Goal: Transaction & Acquisition: Purchase product/service

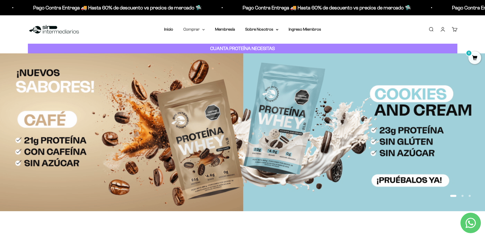
click at [201, 29] on summary "Comprar" at bounding box center [193, 29] width 21 height 7
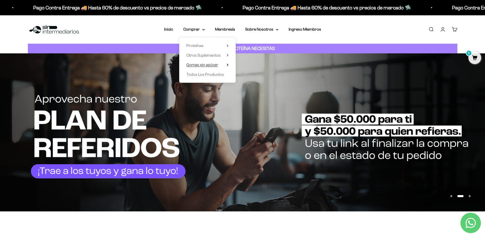
click at [213, 66] on span "Gomas sin azúcar" at bounding box center [202, 65] width 32 height 4
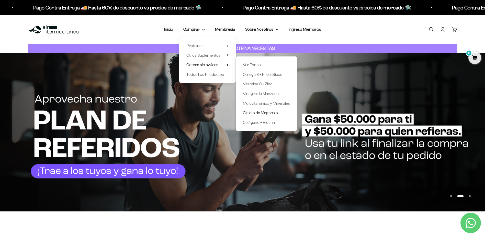
click at [269, 112] on span "Citrato de Magnesio" at bounding box center [260, 113] width 35 height 4
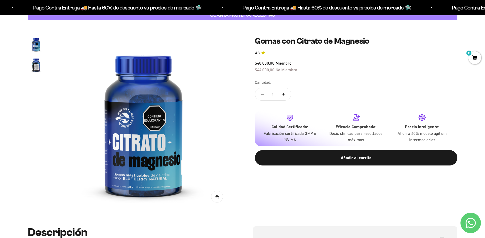
scroll to position [26, 0]
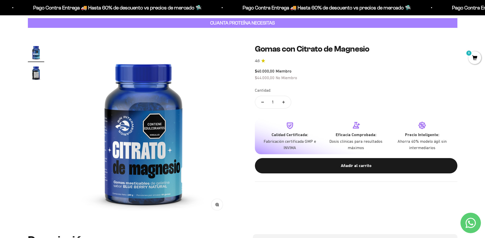
click at [42, 75] on img "Ir al artículo 2" at bounding box center [36, 73] width 16 height 16
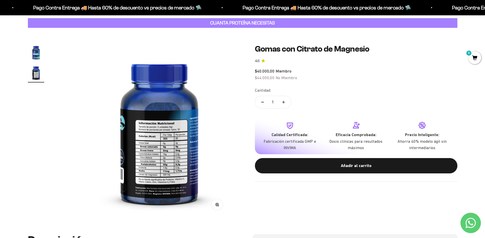
scroll to position [0, 180]
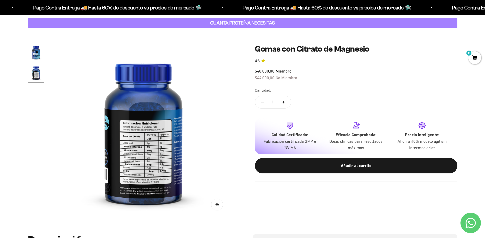
click at [33, 52] on img "Ir al artículo 1" at bounding box center [36, 52] width 16 height 16
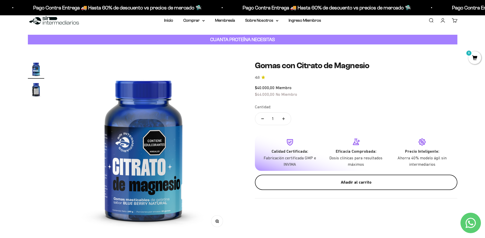
scroll to position [0, 0]
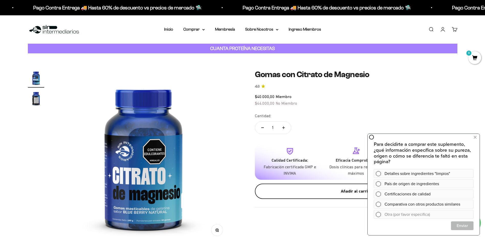
click at [342, 190] on div "Añadir al carrito" at bounding box center [356, 191] width 182 height 7
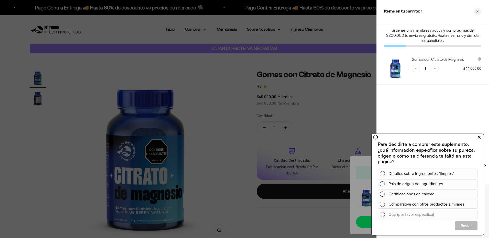
click at [476, 139] on button at bounding box center [478, 137] width 9 height 8
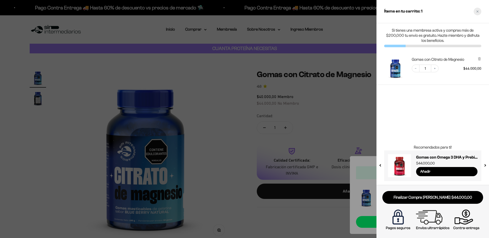
click at [478, 13] on div "Close cart" at bounding box center [477, 12] width 8 height 8
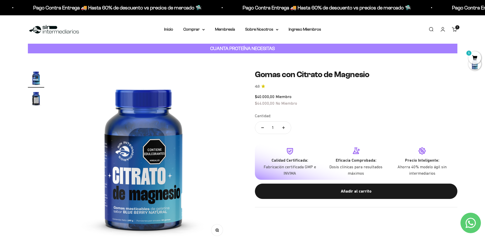
click at [444, 27] on link "Iniciar sesión" at bounding box center [443, 30] width 6 height 6
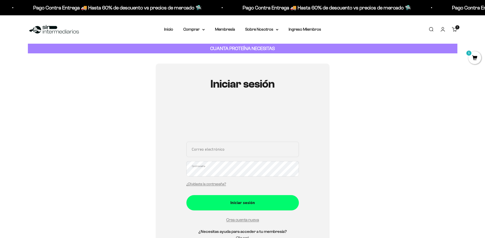
click at [223, 155] on input "Correo electrónico" at bounding box center [242, 149] width 112 height 15
click at [223, 148] on input "Correo electrónico" at bounding box center [242, 149] width 112 height 15
type input "aza-ed@hotmail.com"
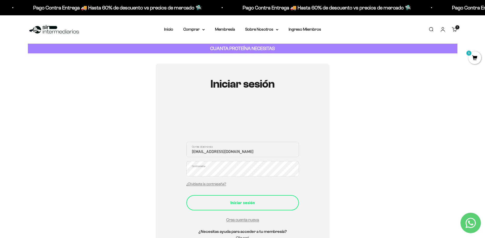
click at [247, 198] on button "Iniciar sesión" at bounding box center [242, 202] width 112 height 15
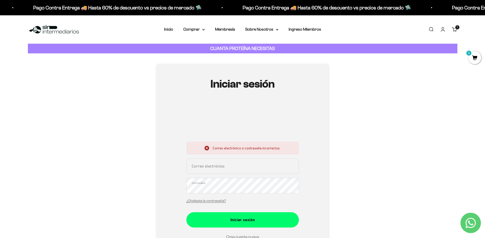
click at [240, 170] on input "Correo electrónico" at bounding box center [242, 166] width 112 height 15
type input "[EMAIL_ADDRESS][DOMAIN_NAME]"
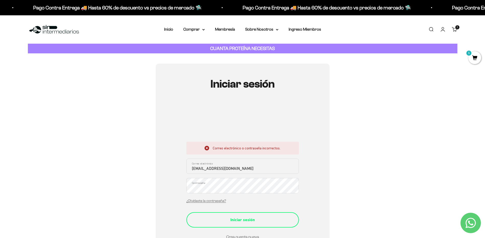
click at [249, 220] on div "Iniciar sesión" at bounding box center [243, 220] width 92 height 7
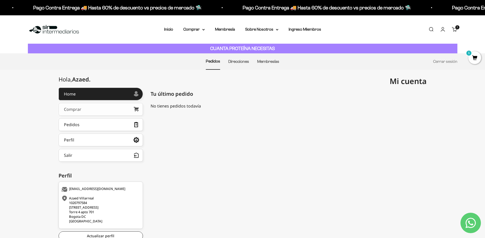
click at [101, 108] on link "Comprar" at bounding box center [101, 109] width 84 height 13
click at [202, 29] on summary "Comprar" at bounding box center [193, 29] width 21 height 7
click at [214, 57] on span "Otros Suplementos" at bounding box center [203, 55] width 34 height 4
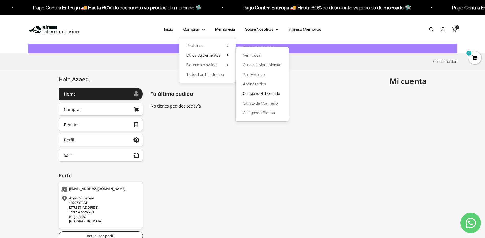
click at [265, 95] on span "Colágeno Hidrolizado" at bounding box center [261, 93] width 37 height 4
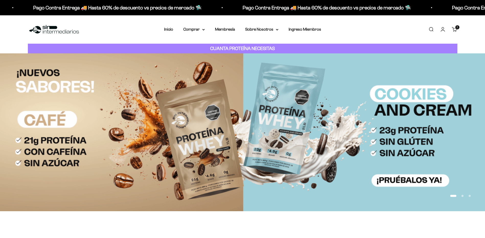
click at [455, 28] on div "1 artículo 1" at bounding box center [457, 27] width 4 height 4
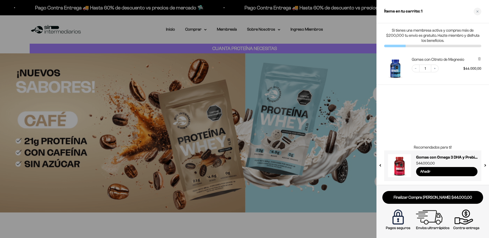
click at [201, 30] on div at bounding box center [244, 119] width 489 height 238
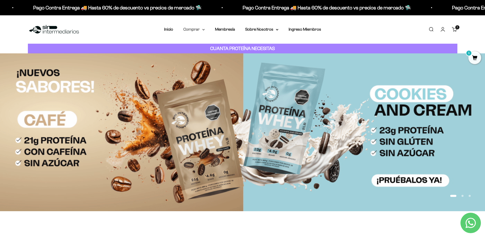
click at [201, 30] on summary "Comprar" at bounding box center [193, 29] width 21 height 7
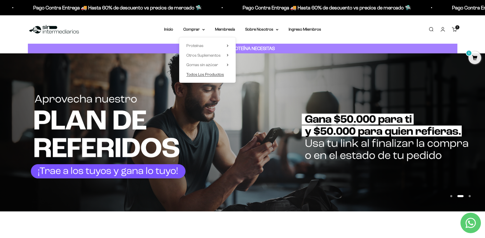
click at [208, 75] on span "Todos Los Productos" at bounding box center [205, 74] width 38 height 4
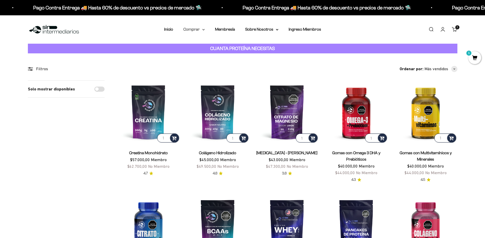
click at [204, 31] on summary "Comprar" at bounding box center [193, 29] width 21 height 7
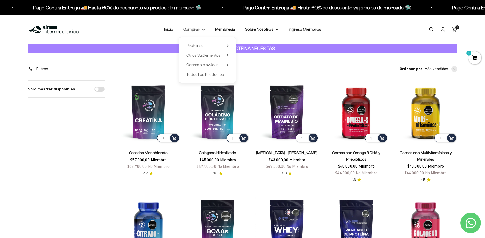
click at [200, 29] on summary "Comprar" at bounding box center [193, 29] width 21 height 7
click at [198, 28] on summary "Comprar" at bounding box center [193, 29] width 21 height 7
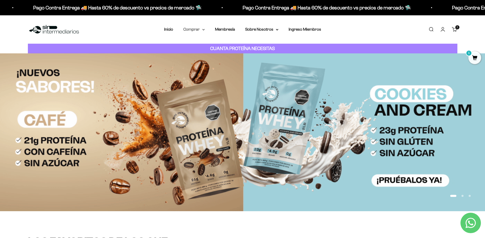
click at [204, 28] on summary "Comprar" at bounding box center [193, 29] width 21 height 7
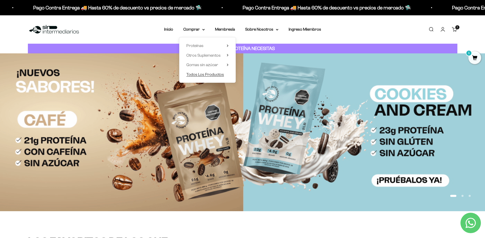
click at [216, 74] on span "Todos Los Productos" at bounding box center [205, 74] width 38 height 4
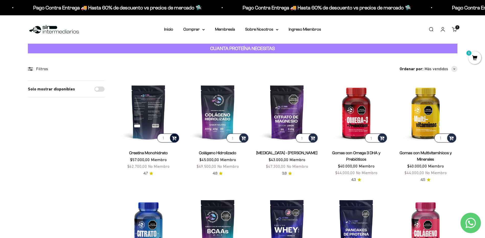
click at [175, 136] on span at bounding box center [174, 138] width 5 height 6
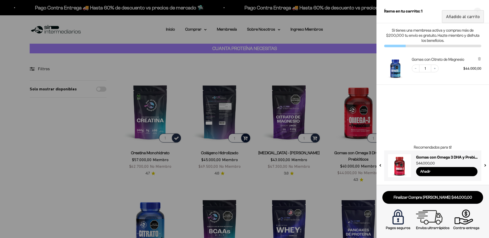
click at [246, 138] on div at bounding box center [244, 119] width 489 height 238
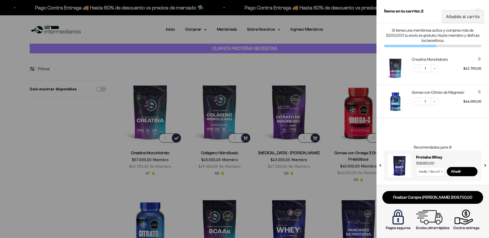
click at [318, 181] on div at bounding box center [244, 119] width 489 height 238
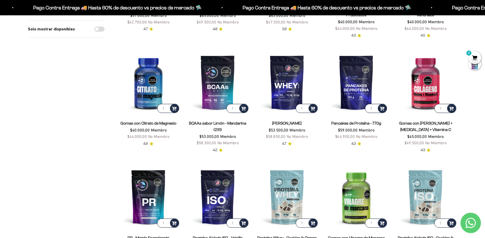
scroll to position [153, 0]
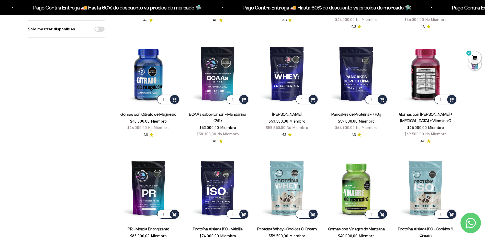
click at [427, 86] on img at bounding box center [425, 73] width 63 height 63
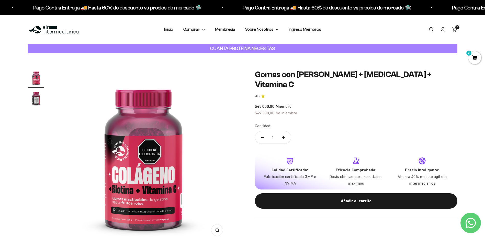
click at [37, 97] on img "Ir al artículo 2" at bounding box center [36, 98] width 16 height 16
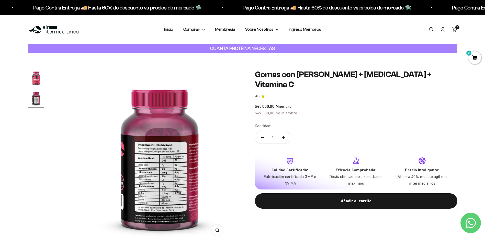
scroll to position [0, 180]
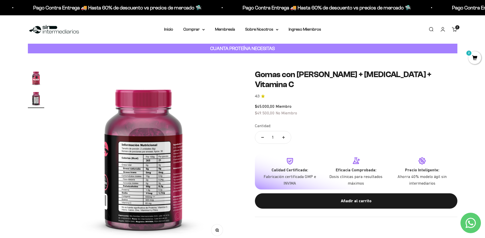
click at [205, 28] on nav "Inicio Comprar Proteínas Ver Todos Whey Iso Vegan" at bounding box center [242, 29] width 157 height 7
click at [201, 29] on summary "Comprar" at bounding box center [193, 29] width 21 height 7
click at [203, 67] on span "Gomas sin azúcar" at bounding box center [202, 65] width 32 height 7
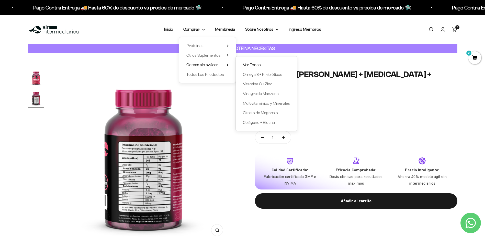
click at [252, 64] on span "Ver Todos" at bounding box center [252, 65] width 18 height 4
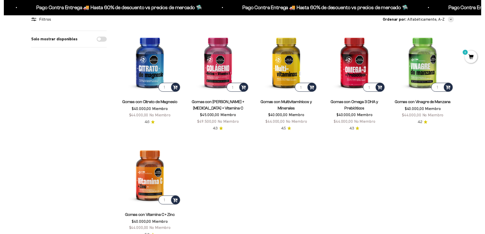
scroll to position [51, 0]
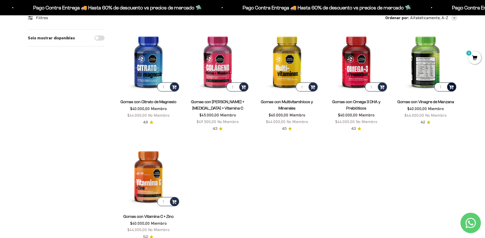
click at [453, 87] on span at bounding box center [451, 87] width 5 height 6
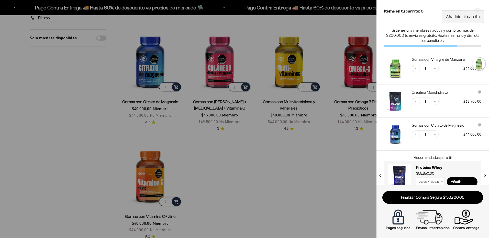
click at [277, 166] on div at bounding box center [244, 119] width 489 height 238
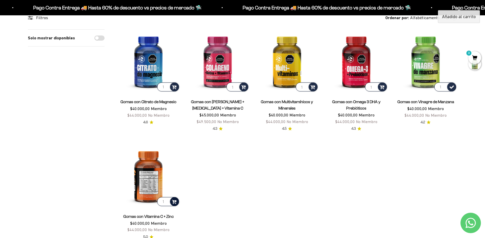
click at [178, 203] on div at bounding box center [174, 201] width 9 height 9
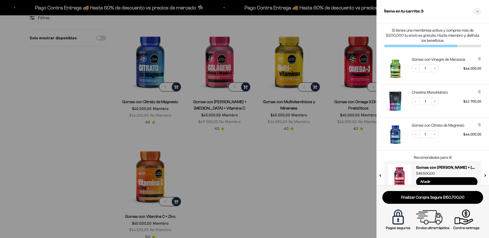
click at [326, 178] on div at bounding box center [244, 119] width 489 height 238
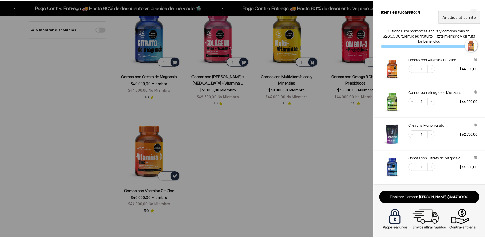
scroll to position [128, 0]
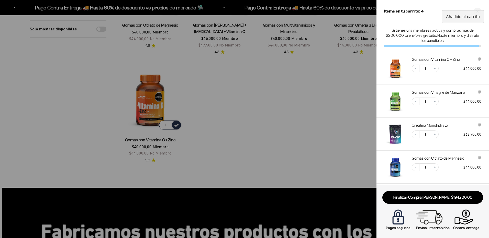
click at [262, 114] on div at bounding box center [244, 119] width 489 height 238
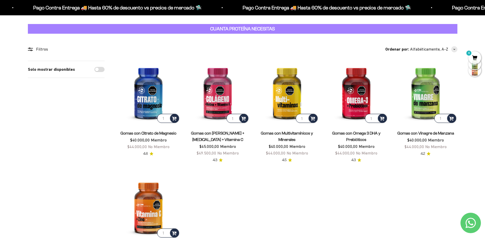
scroll to position [0, 0]
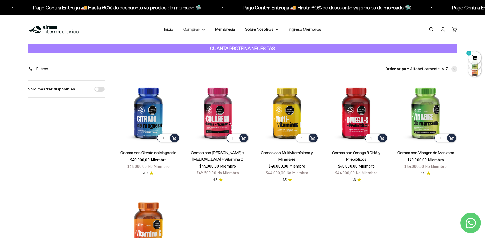
click at [202, 30] on icon at bounding box center [203, 30] width 3 height 2
click at [219, 56] on span "Otros Suplementos" at bounding box center [203, 55] width 34 height 4
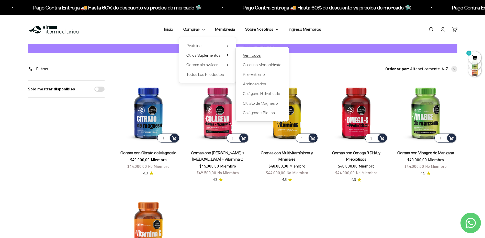
click at [256, 55] on span "Ver Todos" at bounding box center [252, 55] width 18 height 4
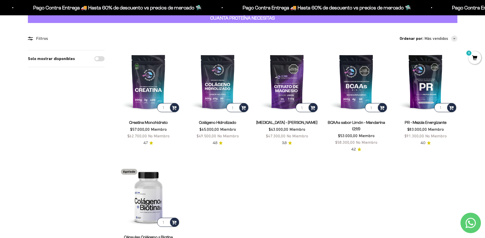
scroll to position [77, 0]
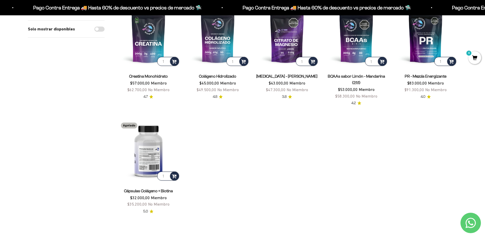
click at [154, 164] on img at bounding box center [148, 150] width 63 height 63
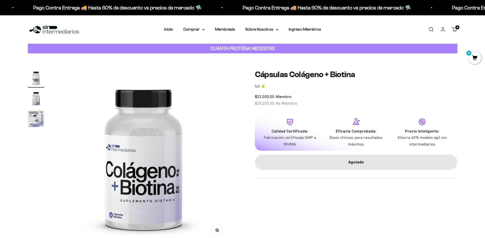
click at [33, 94] on img "Ir al artículo 2" at bounding box center [36, 98] width 16 height 16
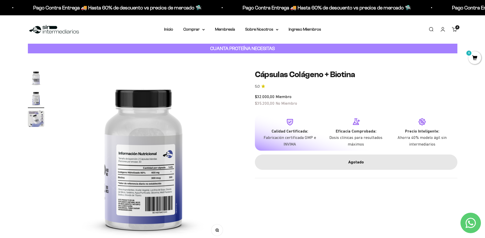
click at [455, 31] on link "Carrito 4 artículos 4" at bounding box center [455, 30] width 6 height 6
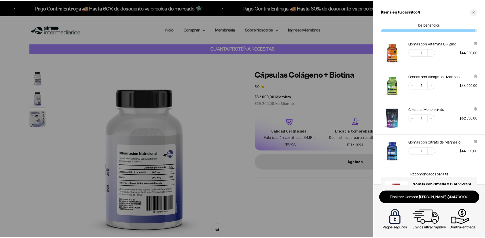
scroll to position [43, 0]
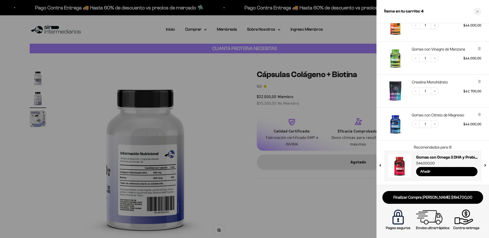
click at [280, 201] on div at bounding box center [244, 119] width 489 height 238
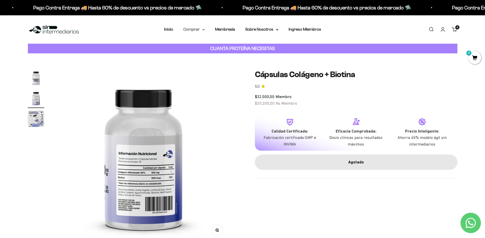
click at [195, 28] on summary "Comprar" at bounding box center [193, 29] width 21 height 7
click at [209, 55] on span "Otros Suplementos" at bounding box center [203, 55] width 34 height 4
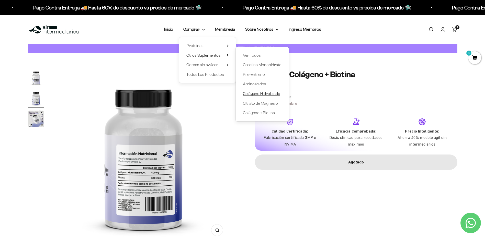
click at [262, 94] on span "Colágeno Hidrolizado" at bounding box center [261, 93] width 37 height 4
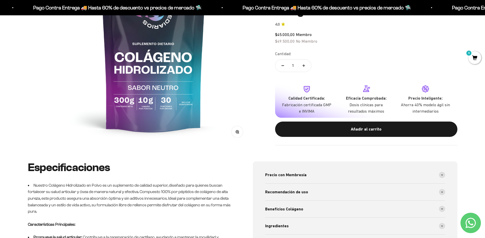
scroll to position [153, 0]
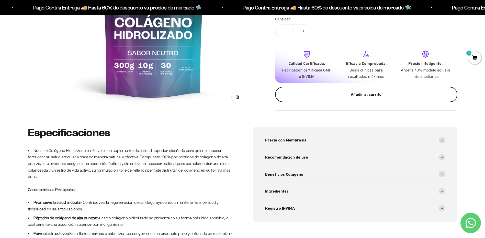
click at [337, 99] on button "Añadir al carrito" at bounding box center [366, 94] width 182 height 15
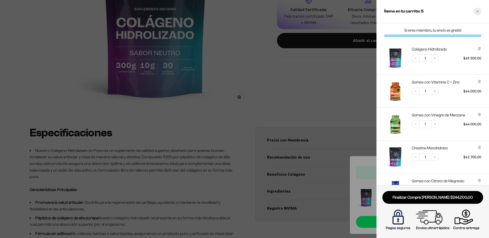
click at [477, 13] on div "Close cart" at bounding box center [477, 12] width 8 height 8
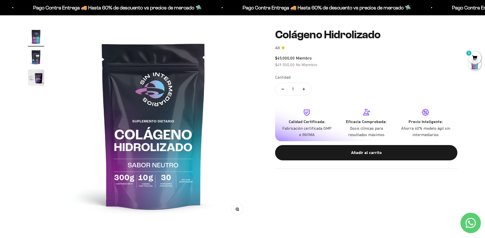
scroll to position [0, 0]
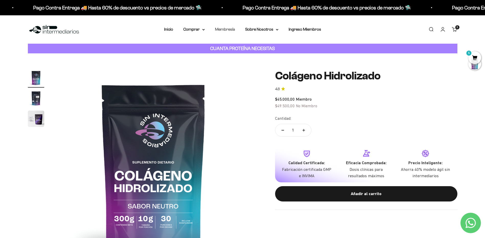
click at [219, 30] on link "Membresía" at bounding box center [225, 29] width 20 height 4
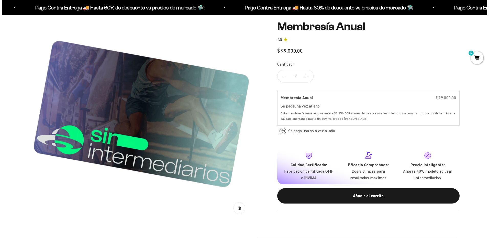
scroll to position [77, 0]
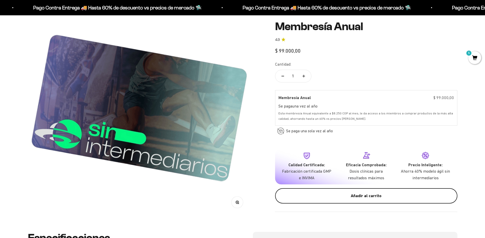
click at [366, 193] on div "Añadir al carrito" at bounding box center [366, 196] width 162 height 7
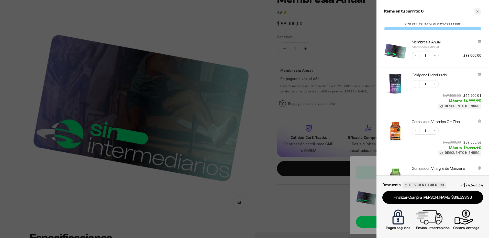
scroll to position [0, 0]
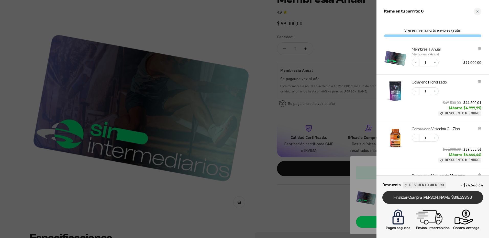
click at [443, 196] on link "Finalizar Compra Segura $318.533,36" at bounding box center [432, 197] width 101 height 13
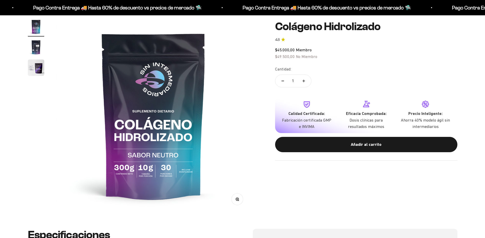
click at [42, 63] on img "Ir al artículo 3" at bounding box center [36, 68] width 16 height 16
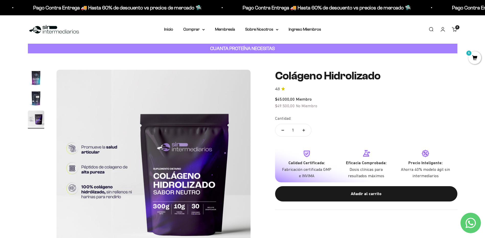
click at [33, 102] on img "Ir al artículo 2" at bounding box center [36, 98] width 16 height 16
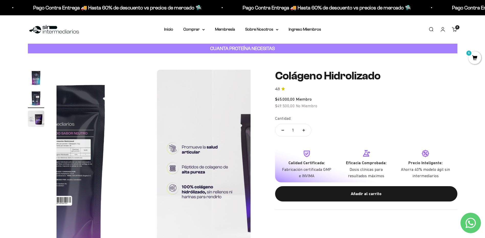
scroll to position [0, 200]
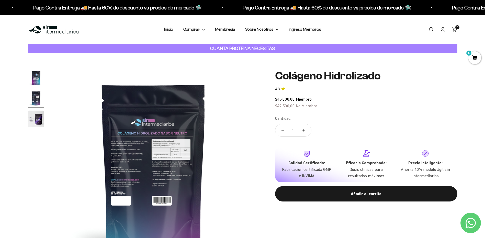
click at [185, 143] on img at bounding box center [153, 167] width 194 height 194
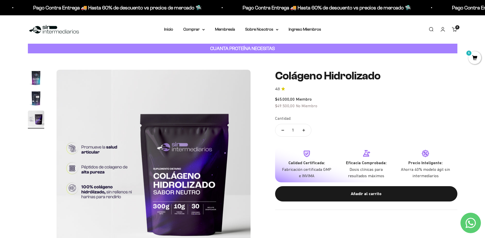
click at [34, 92] on img "Ir al artículo 2" at bounding box center [36, 98] width 16 height 16
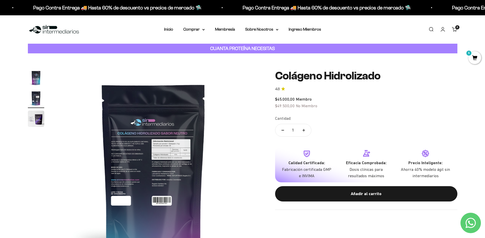
click at [28, 77] on img "Ir al artículo 1" at bounding box center [36, 78] width 16 height 16
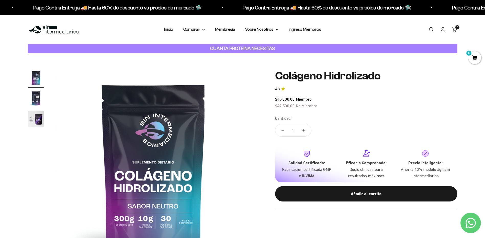
scroll to position [26, 0]
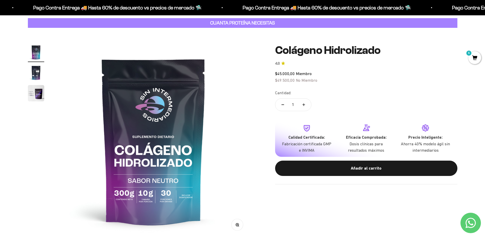
click at [37, 75] on img "Ir al artículo 2" at bounding box center [36, 73] width 16 height 16
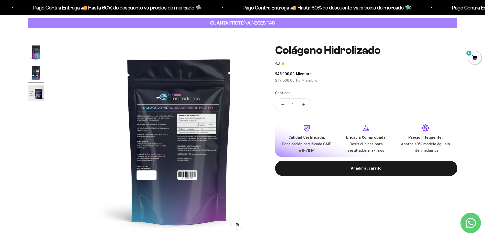
scroll to position [0, 200]
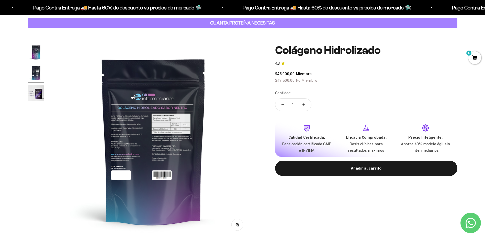
click at [238, 227] on button "Zoom" at bounding box center [237, 225] width 12 height 12
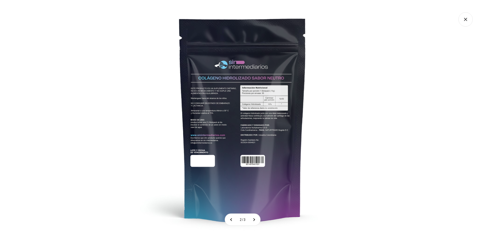
click at [463, 20] on icon "Cerrar galería" at bounding box center [465, 19] width 14 height 14
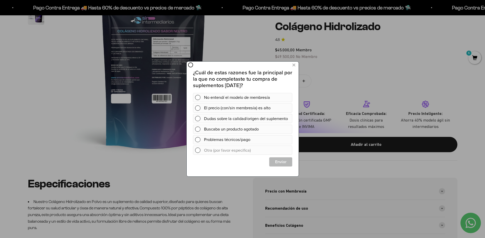
scroll to position [0, 0]
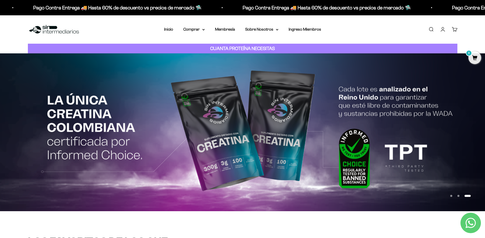
click at [443, 31] on link "Cuenta" at bounding box center [443, 30] width 6 height 6
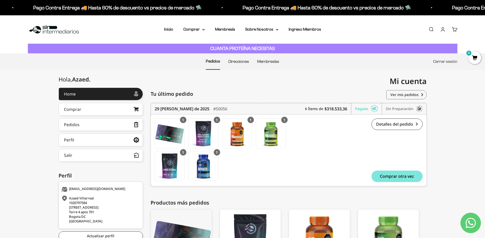
click at [448, 63] on link "Cerrar sesión" at bounding box center [445, 61] width 24 height 4
